Goal: Information Seeking & Learning: Find specific fact

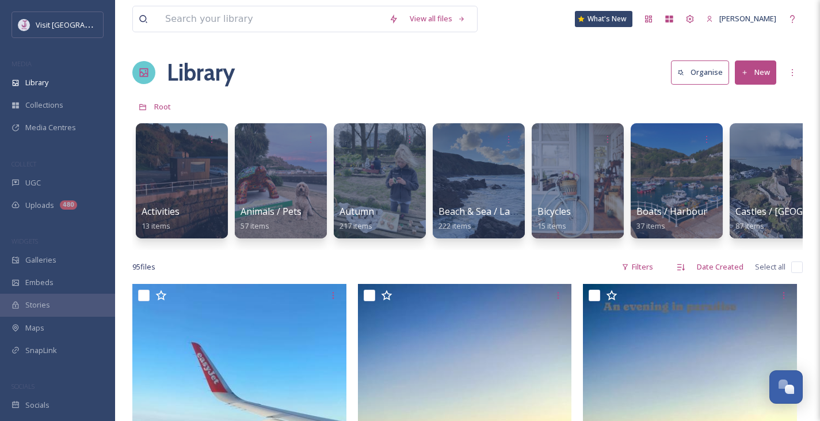
scroll to position [5625, 0]
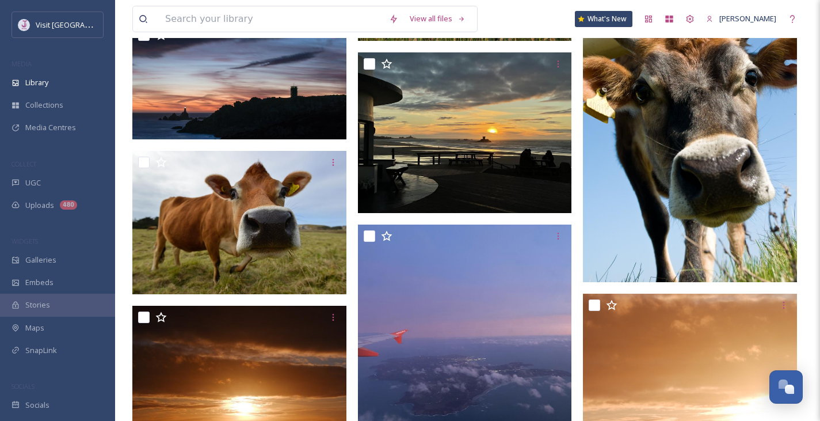
click at [252, 22] on input at bounding box center [271, 18] width 224 height 25
type input "jersey money"
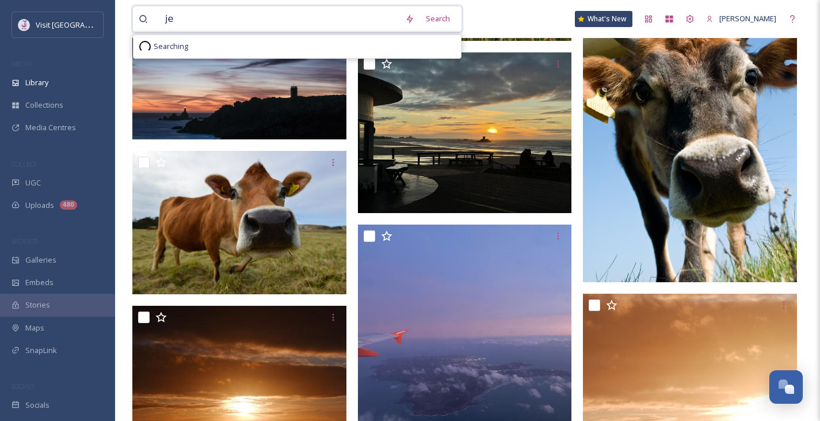
type input "j"
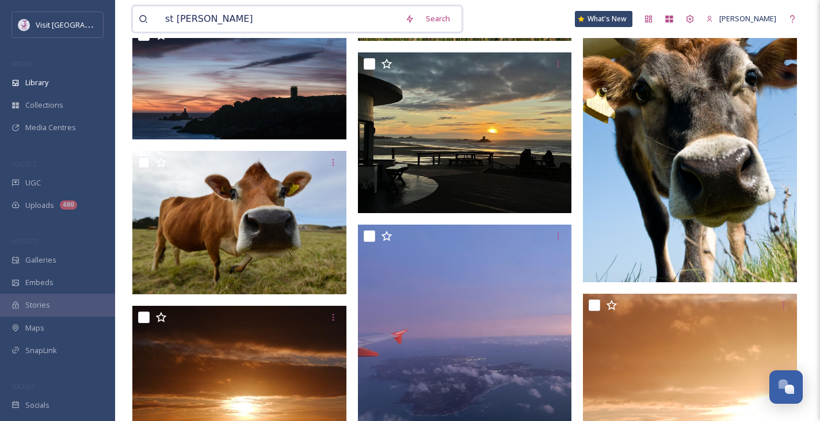
type input "st helier"
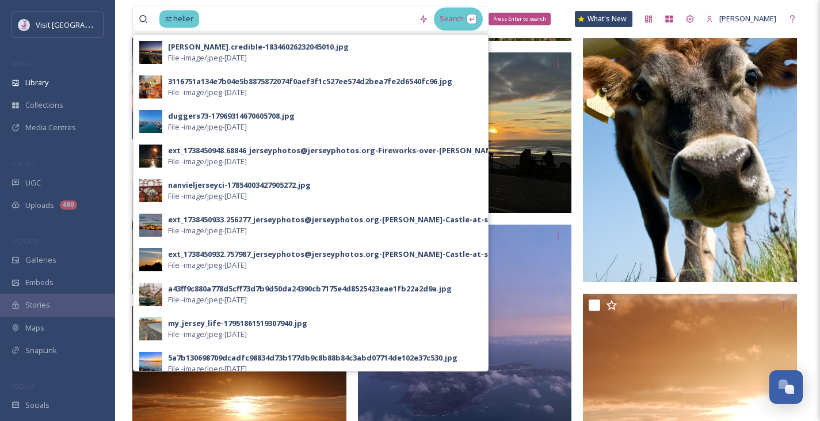
click at [475, 16] on div "Search Press Enter to search" at bounding box center [458, 18] width 49 height 22
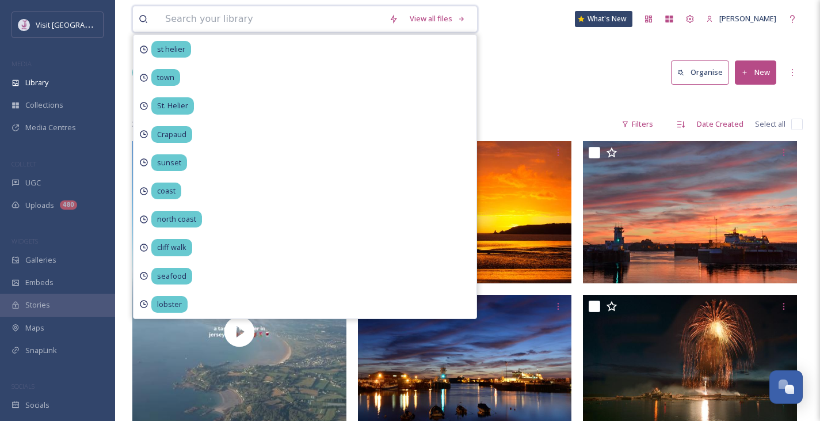
click at [272, 23] on input at bounding box center [271, 18] width 224 height 25
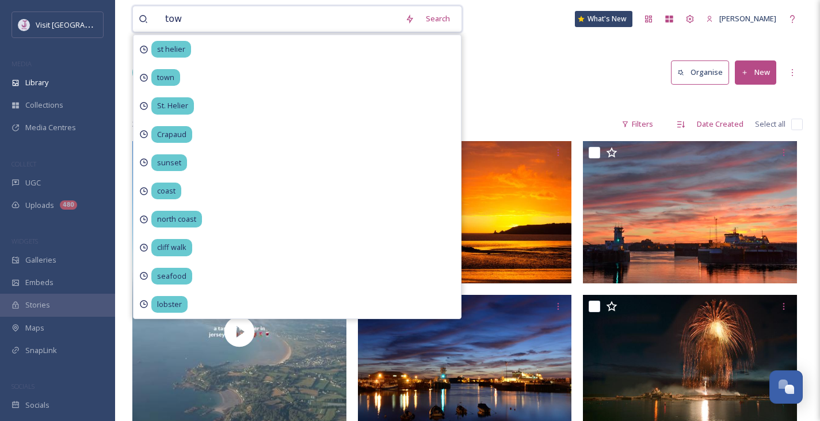
type input "town"
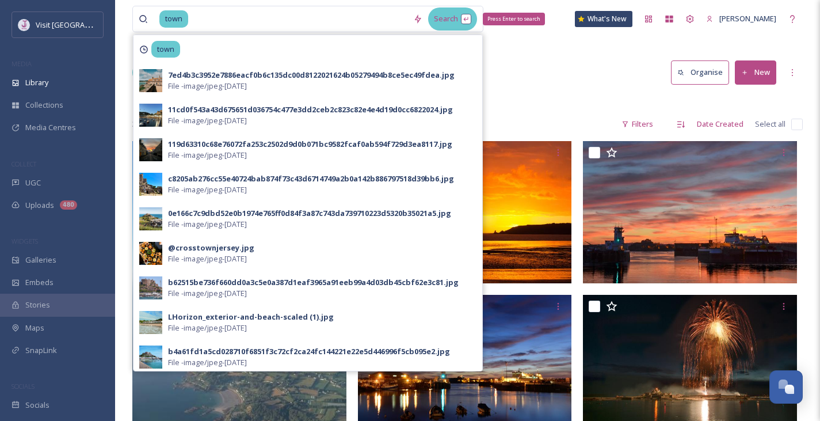
click at [452, 16] on div "Search Press Enter to search" at bounding box center [452, 18] width 49 height 22
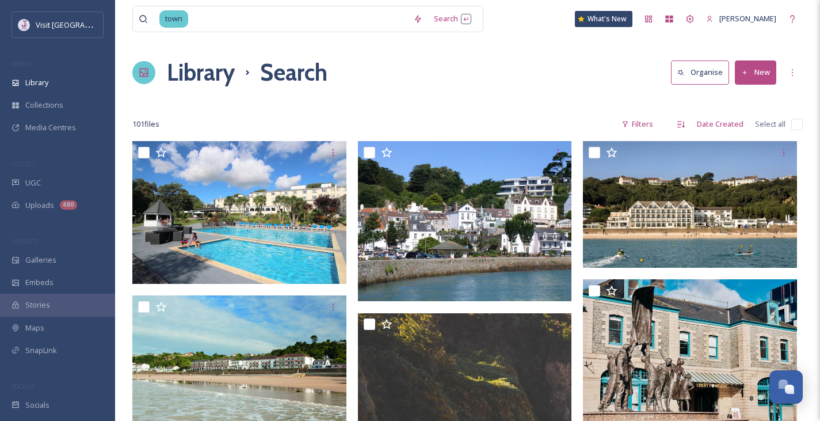
click at [590, 80] on div "Library Search Organise New" at bounding box center [467, 72] width 670 height 35
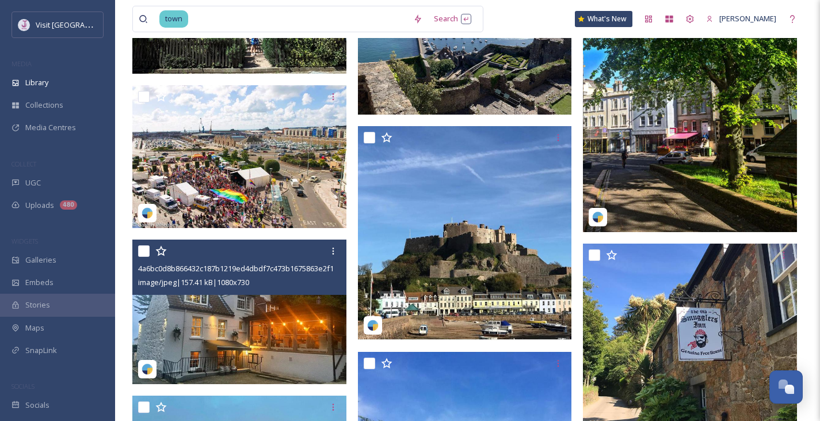
scroll to position [2074, 0]
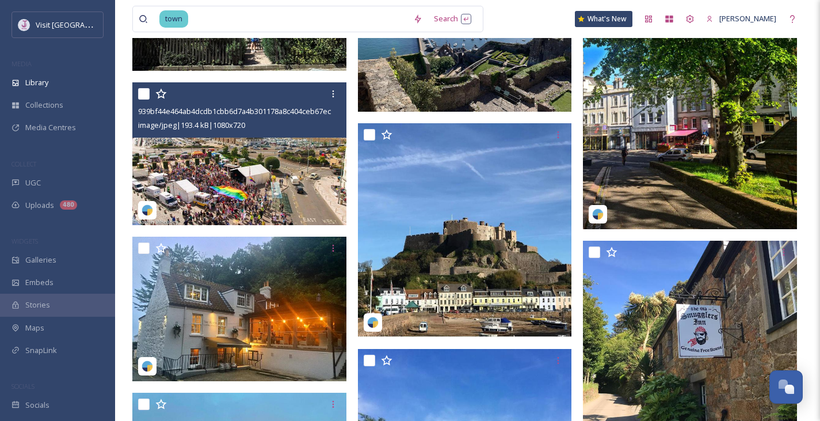
click at [266, 180] on img at bounding box center [239, 153] width 214 height 143
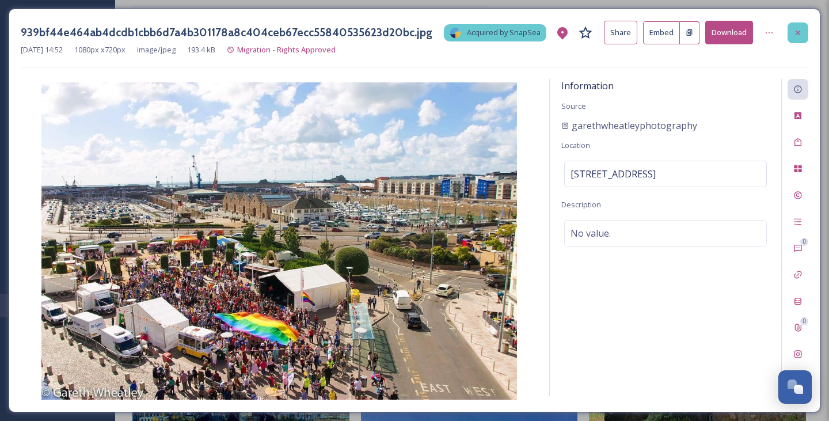
click at [792, 35] on div at bounding box center [797, 32] width 21 height 21
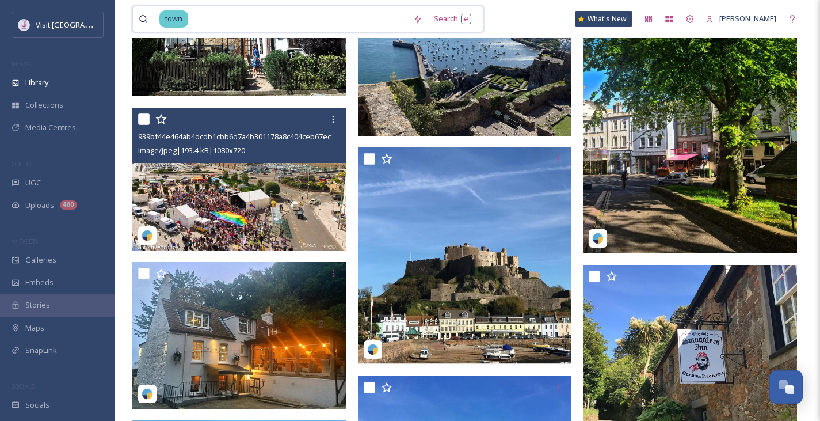
click at [221, 18] on input at bounding box center [298, 18] width 218 height 25
type input "t"
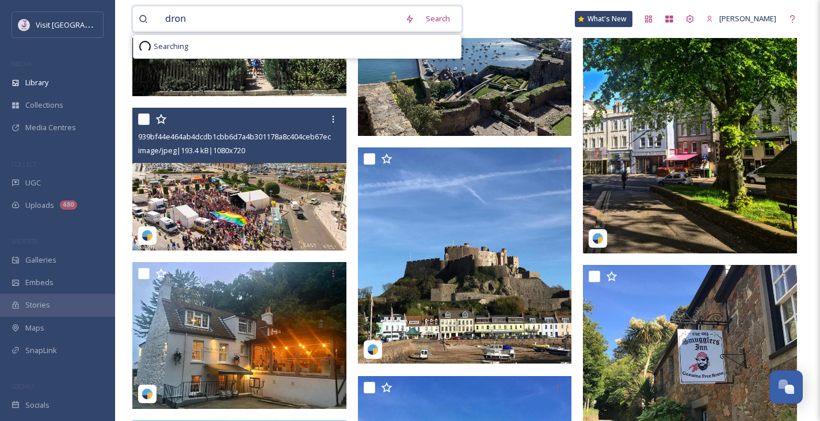
type input "drone"
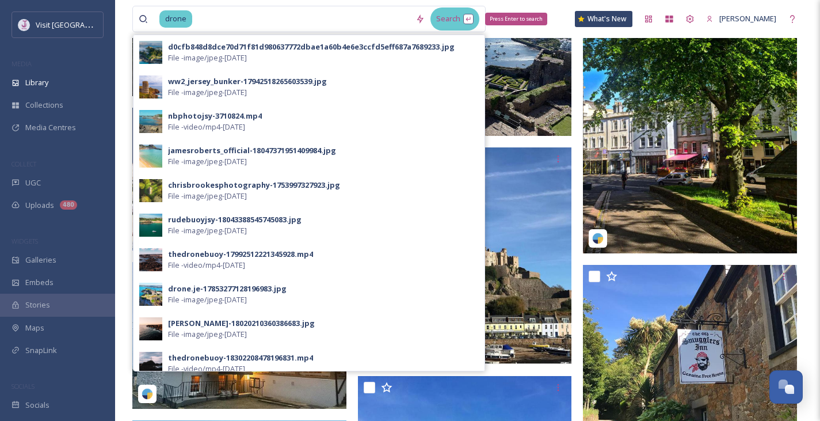
click at [456, 20] on div "Search Press Enter to search" at bounding box center [454, 18] width 49 height 22
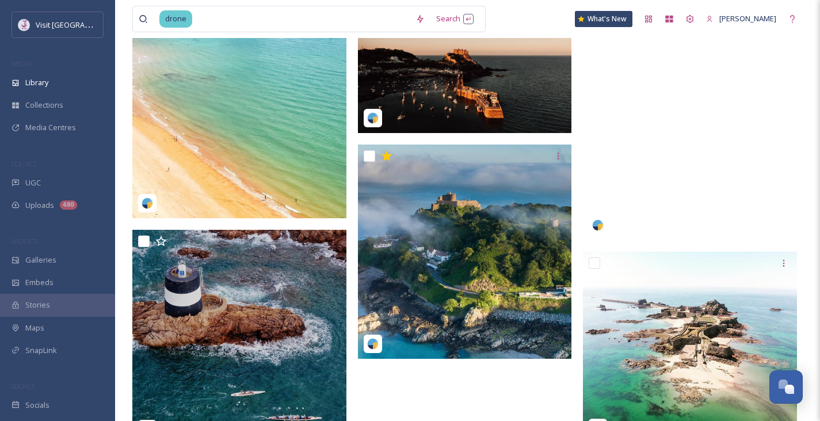
scroll to position [2256, 0]
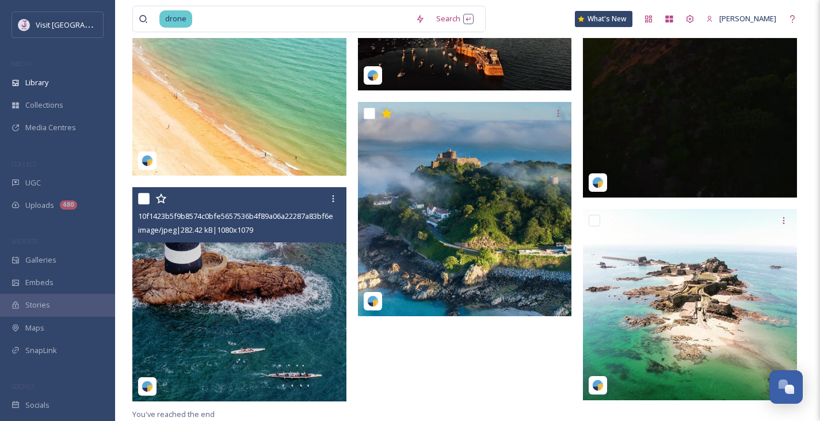
click at [248, 331] on img at bounding box center [239, 293] width 214 height 213
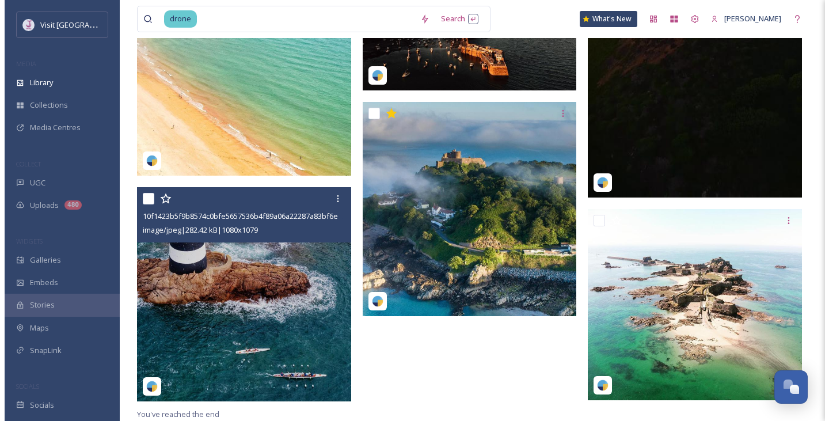
scroll to position [2254, 0]
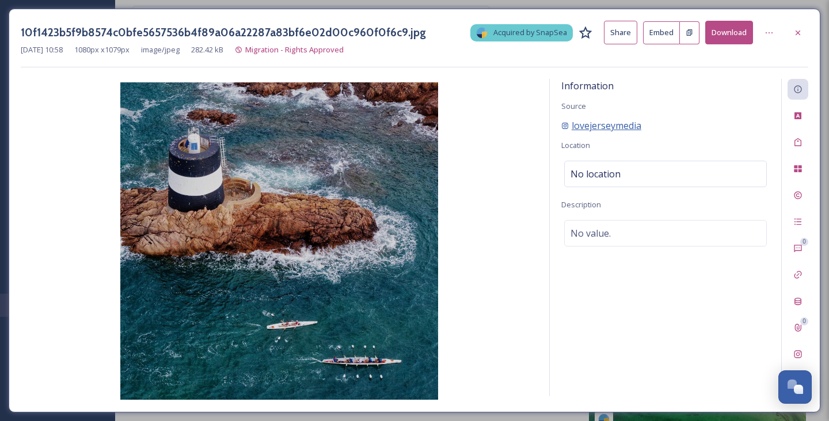
click at [609, 121] on span "lovejerseymedia" at bounding box center [606, 126] width 70 height 14
click at [769, 37] on div at bounding box center [768, 32] width 21 height 21
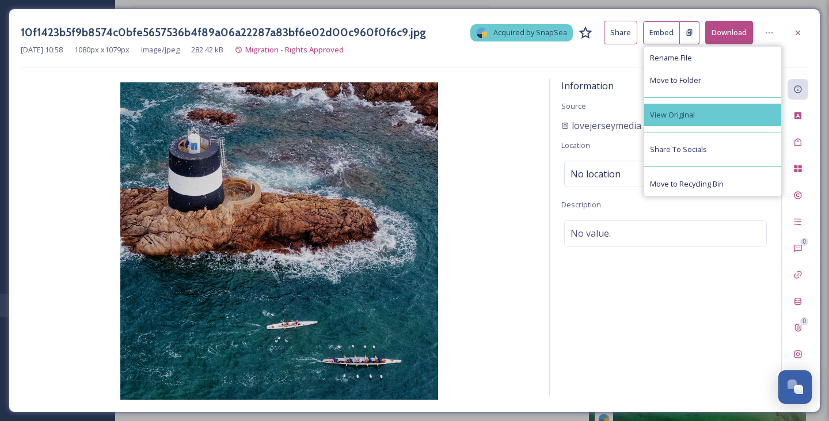
click at [713, 107] on div "View Original" at bounding box center [712, 115] width 137 height 22
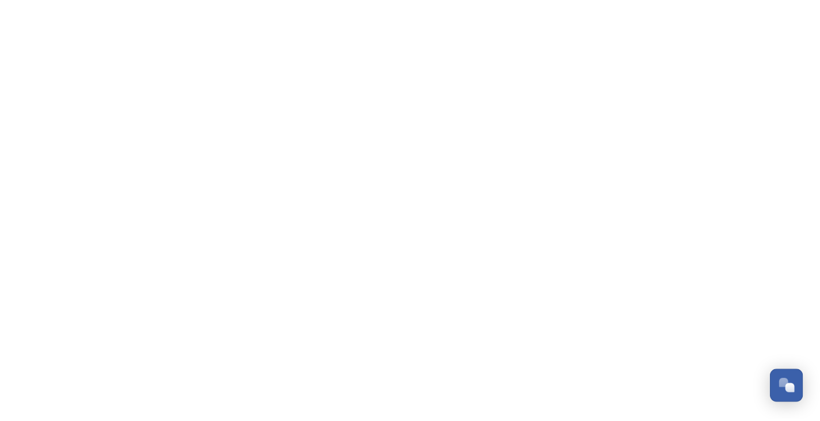
scroll to position [1058, 0]
